Goal: Communication & Community: Ask a question

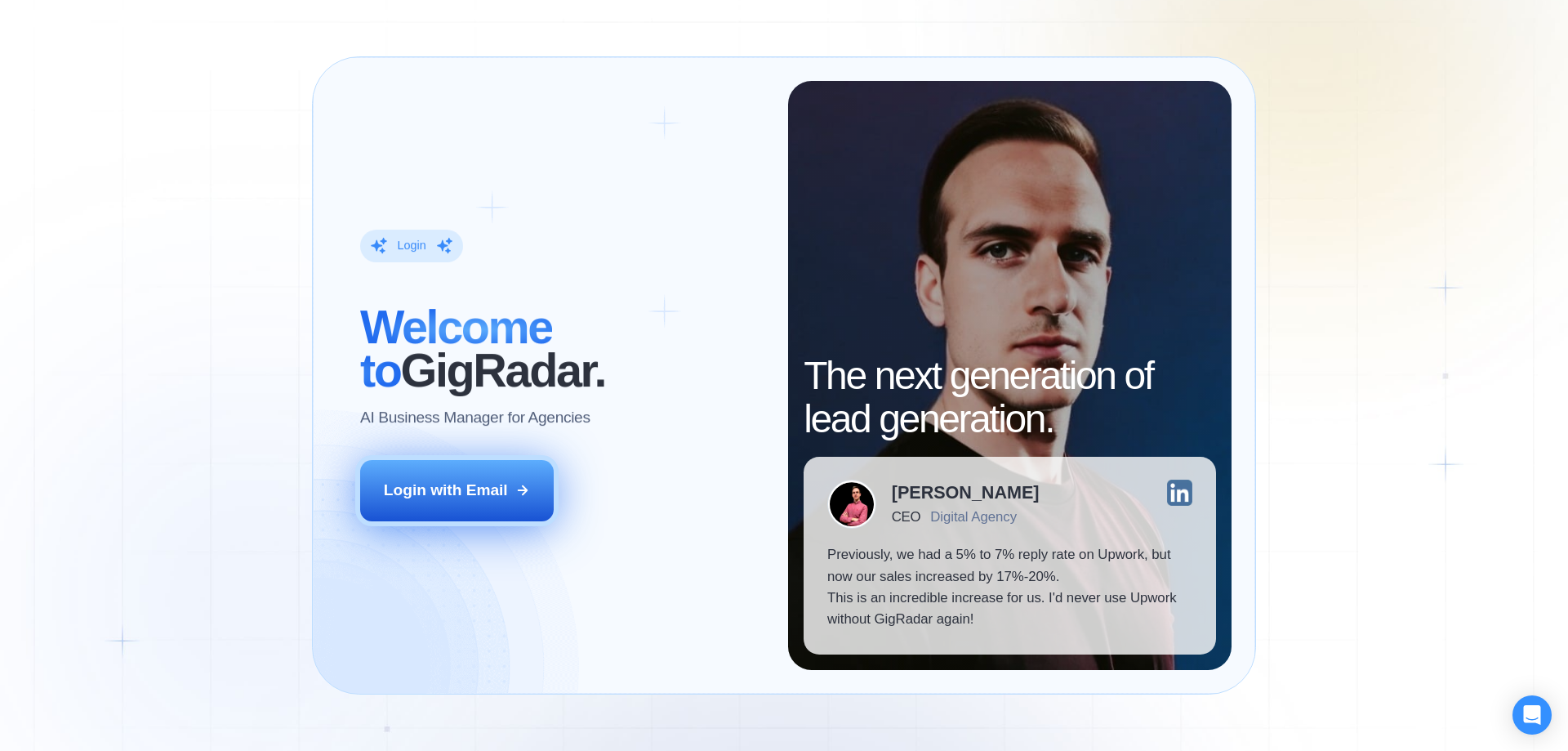
click at [503, 495] on div "Login with Email" at bounding box center [445, 490] width 124 height 21
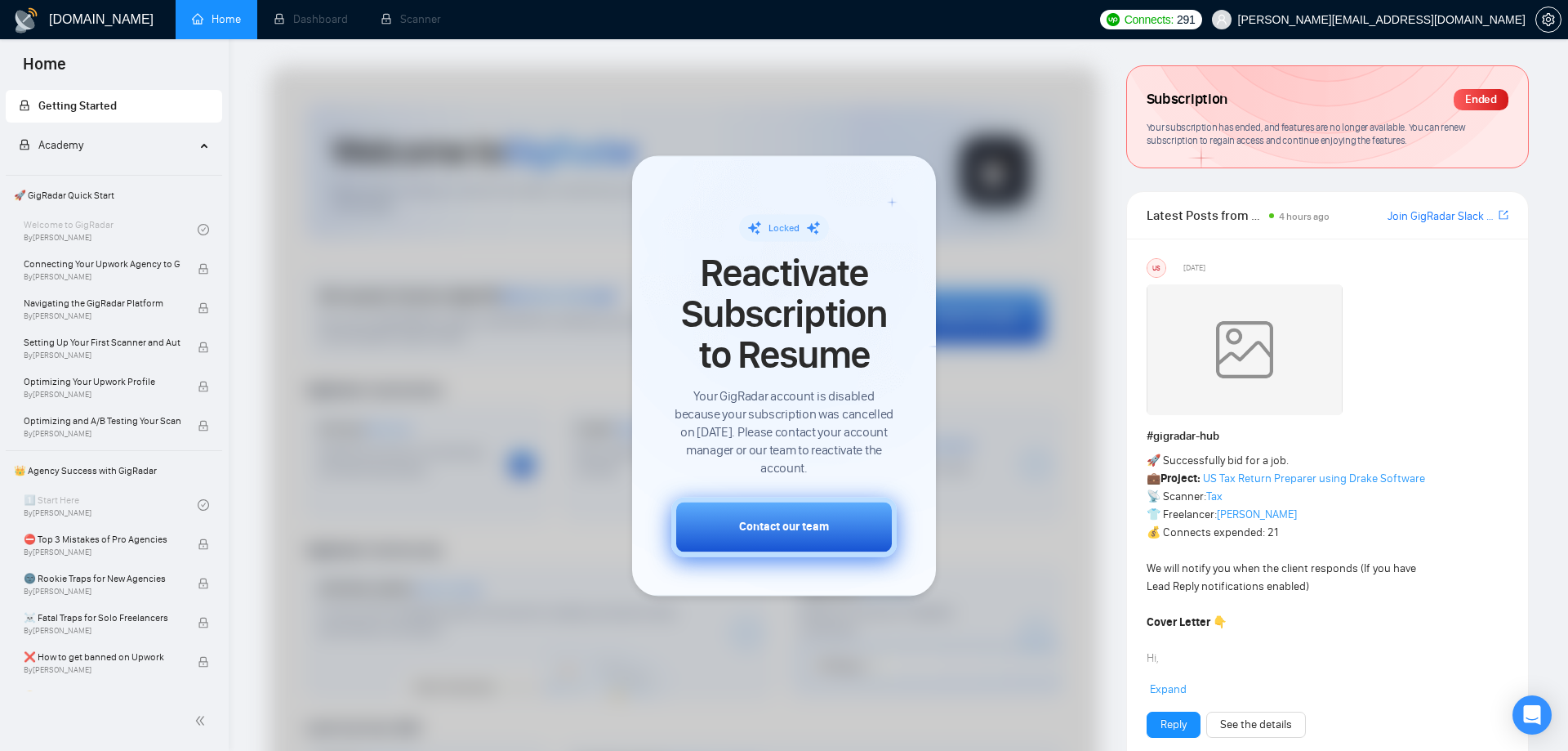
click at [788, 520] on div "Contact our team" at bounding box center [784, 526] width 90 height 17
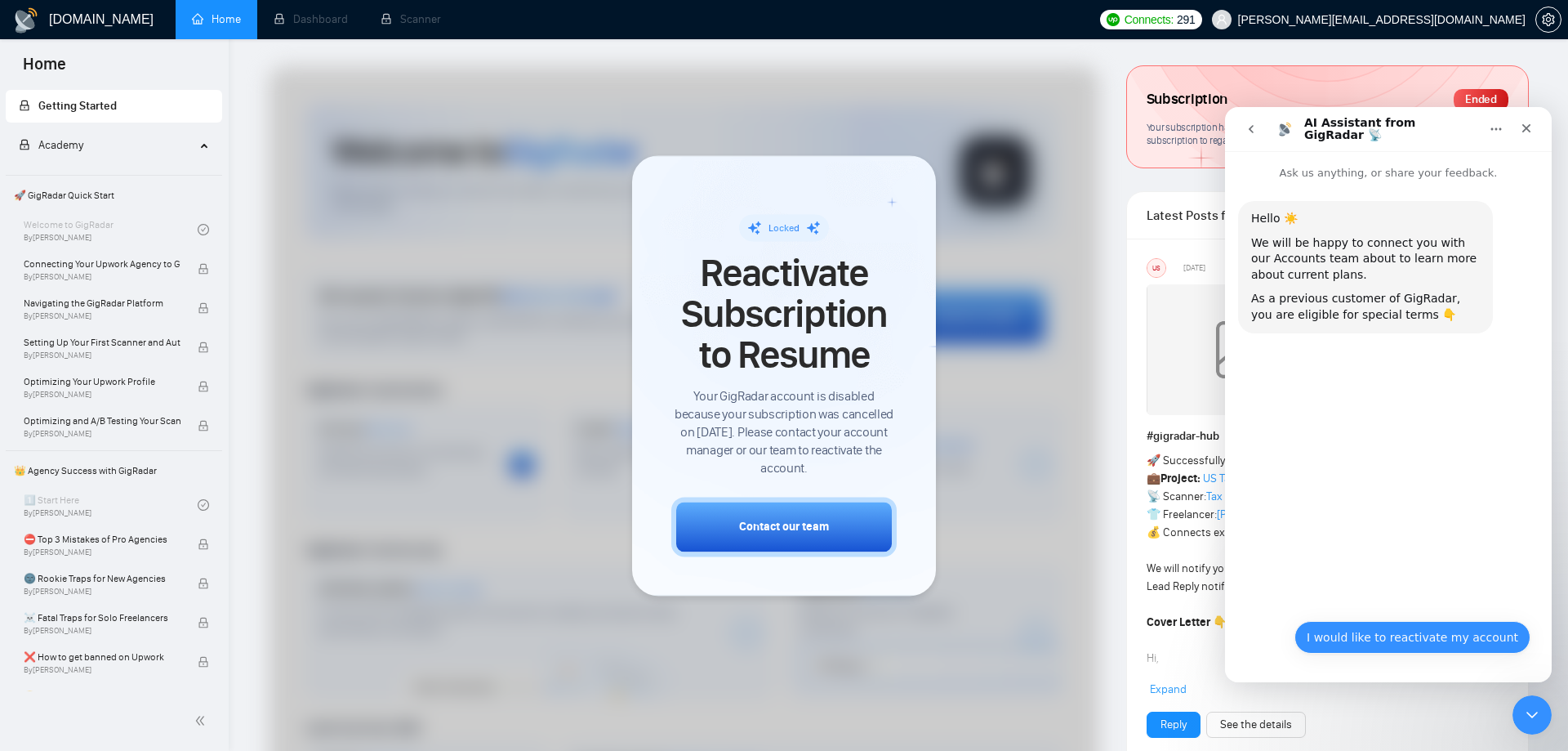
click at [1403, 637] on button "I would like to reactivate my account" at bounding box center [1412, 637] width 236 height 33
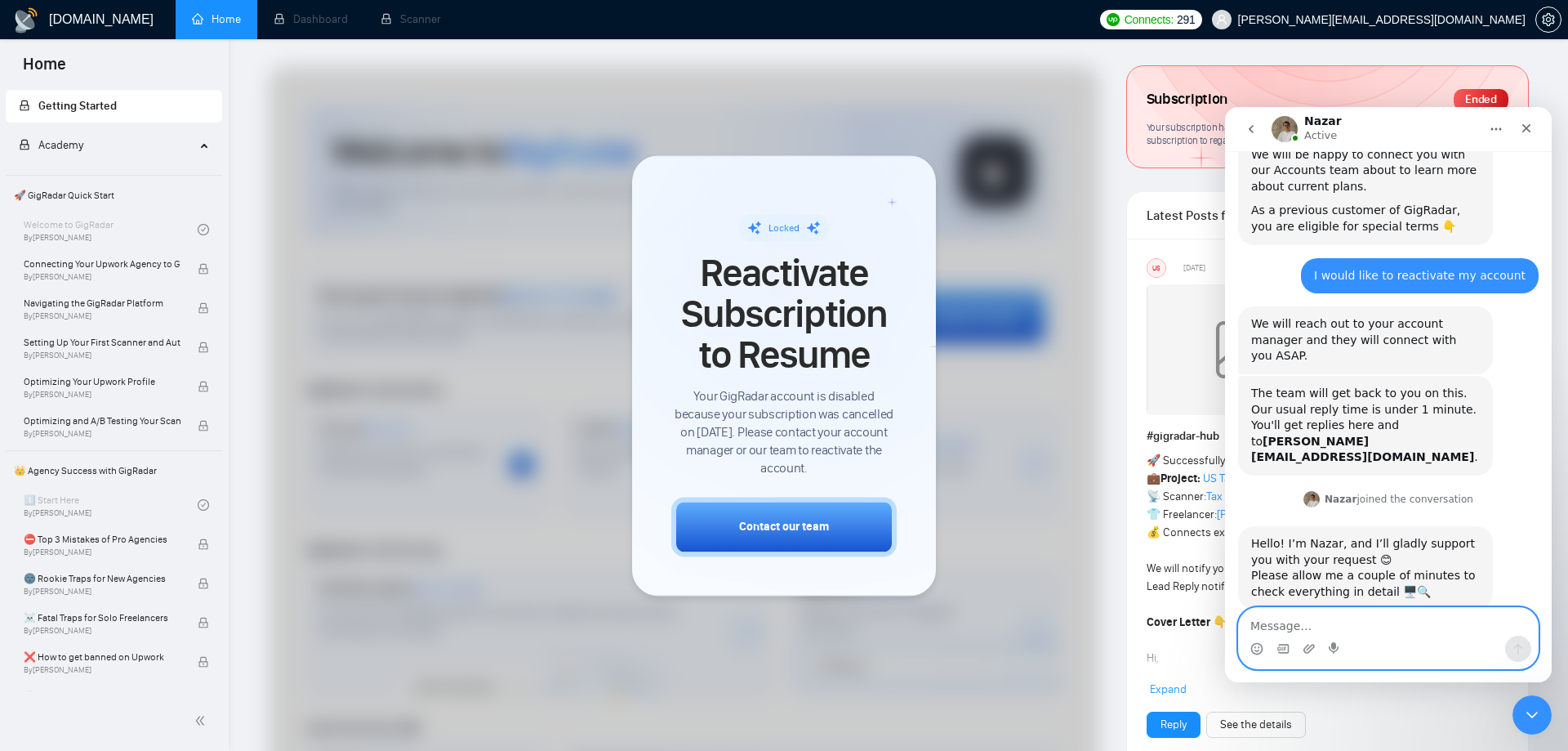
scroll to position [92, 0]
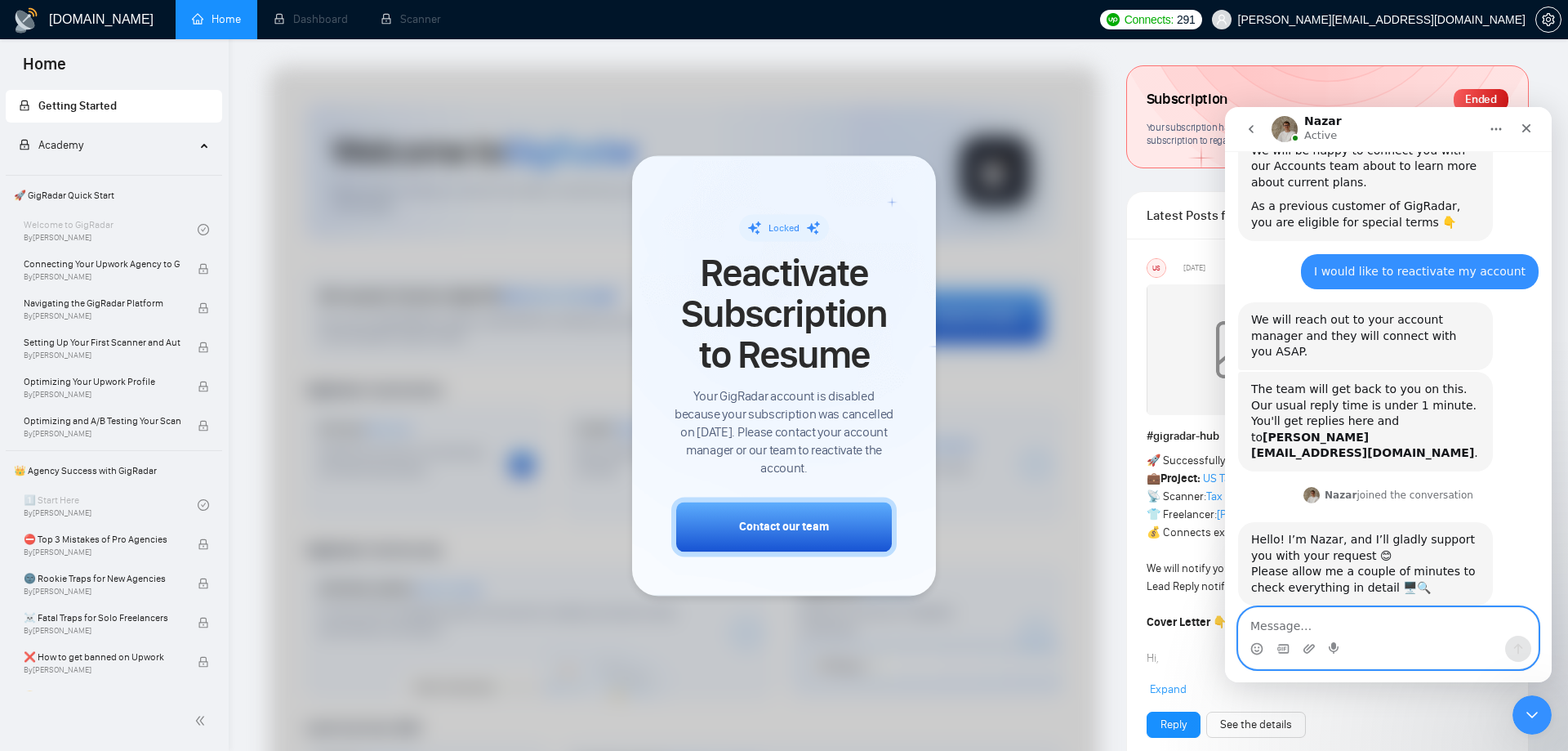
click at [1360, 622] on textarea "Message…" at bounding box center [1388, 622] width 299 height 28
type textarea "ok"
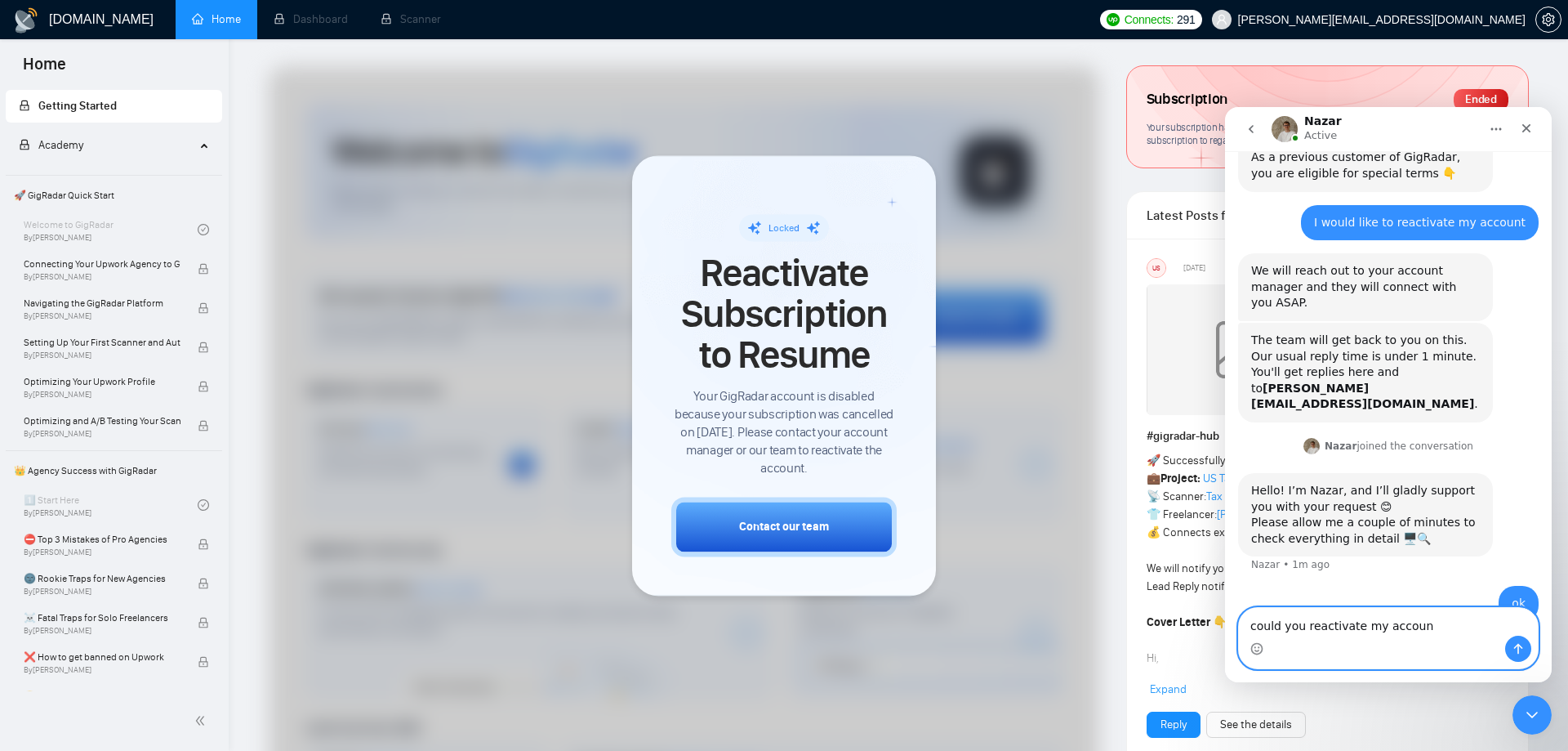
type textarea "could you reactivate my account"
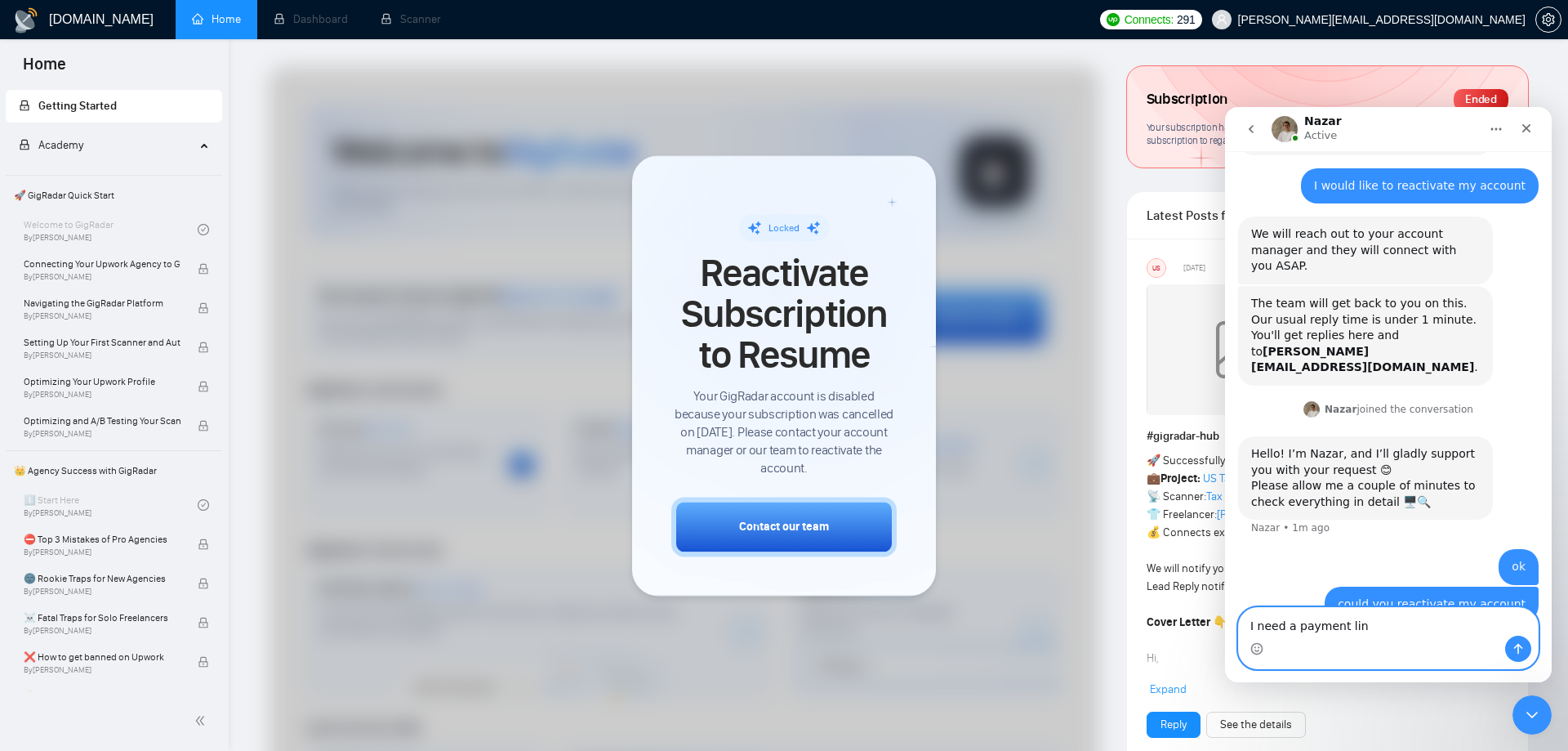
type textarea "I need a payment link"
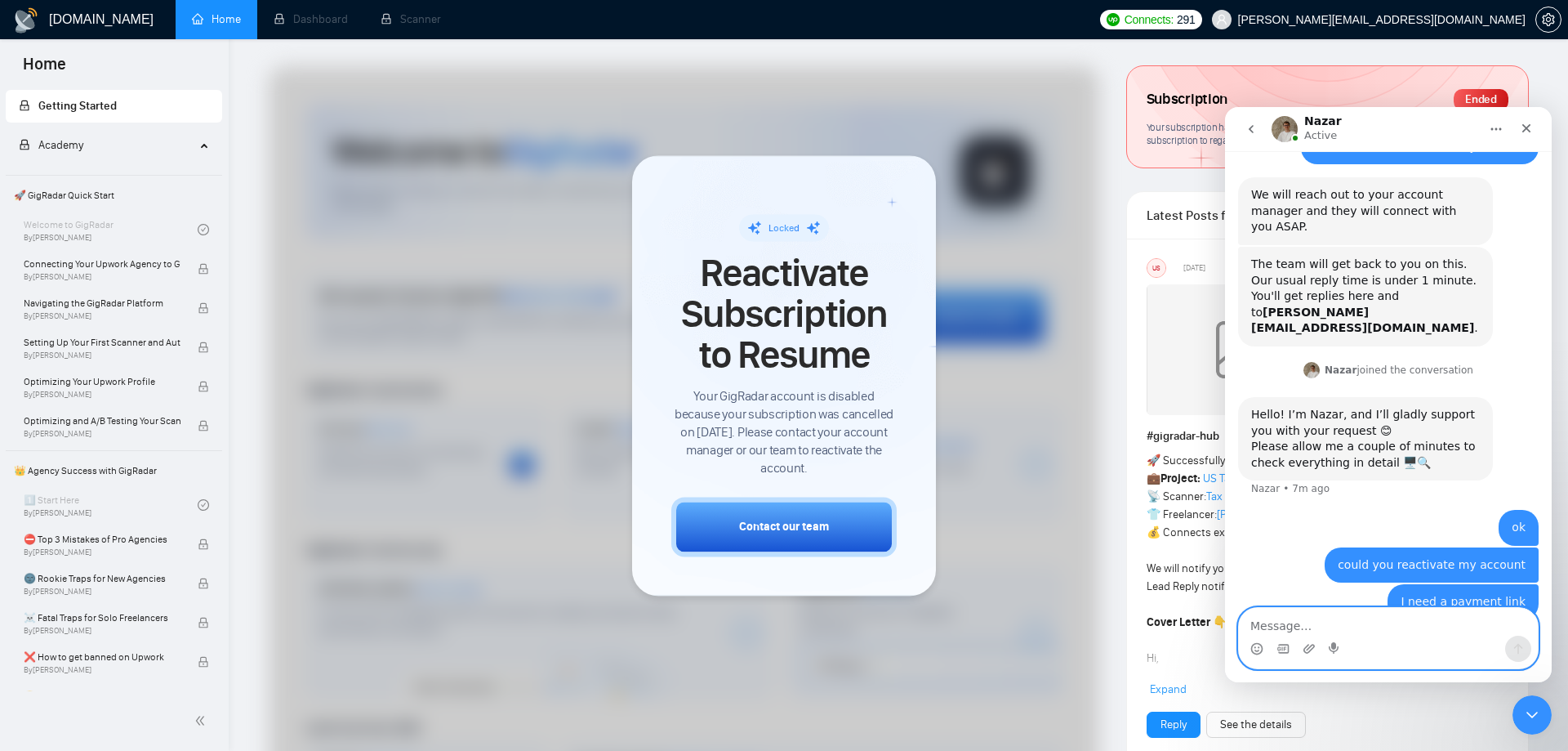
scroll to position [216, 0]
